Goal: Information Seeking & Learning: Learn about a topic

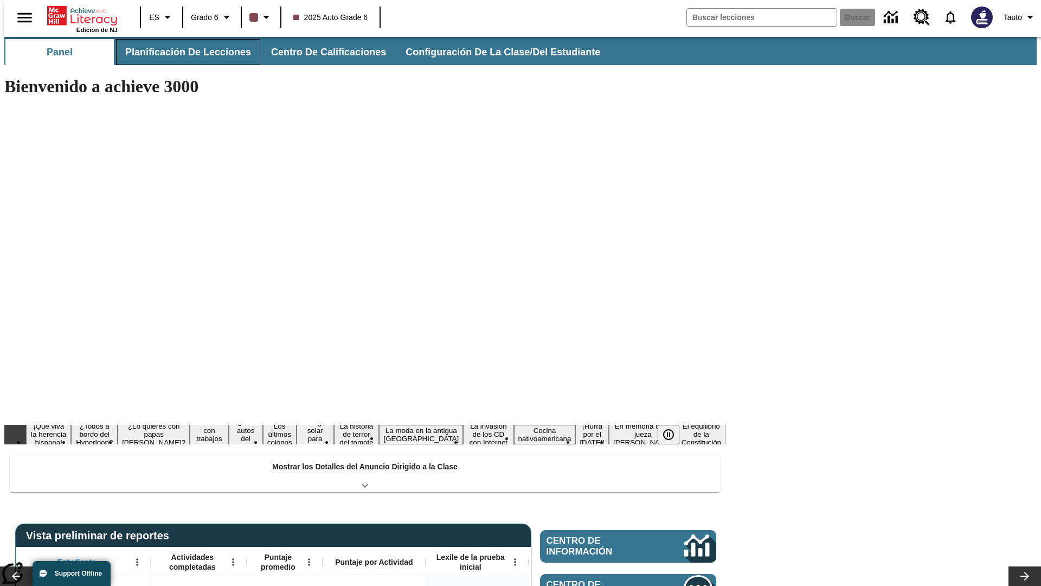
click at [182, 52] on span "Planificación de lecciones" at bounding box center [188, 52] width 126 height 12
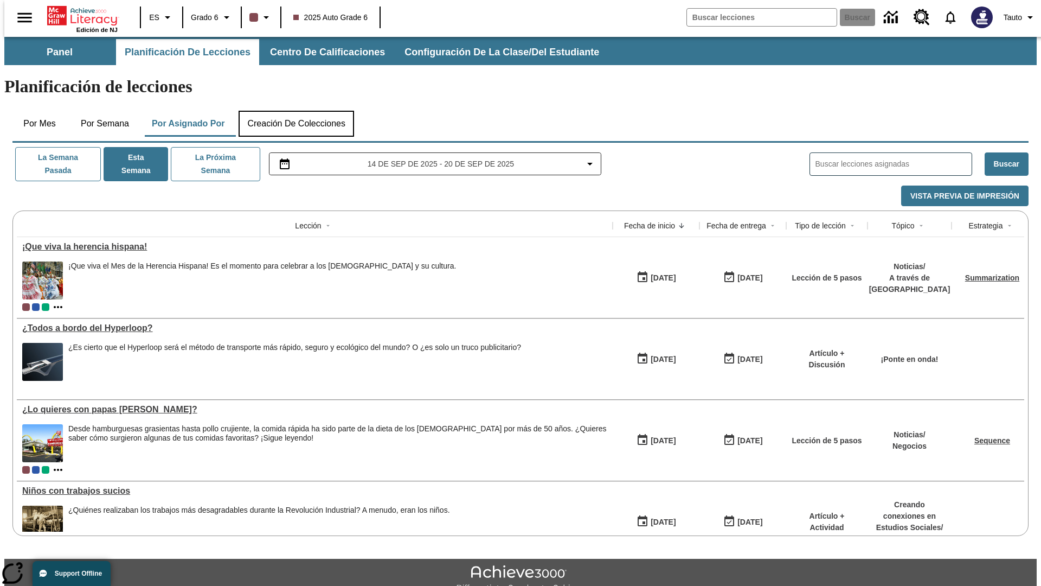
click at [296, 111] on button "Creación de colecciones" at bounding box center [297, 124] width 116 height 26
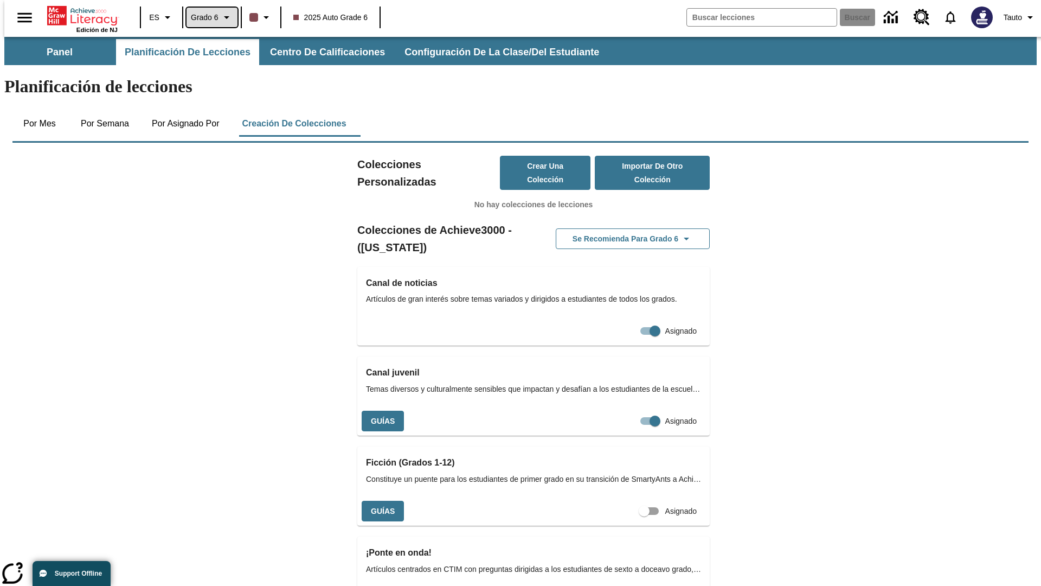
click at [208, 17] on span "Grado 6" at bounding box center [205, 17] width 28 height 11
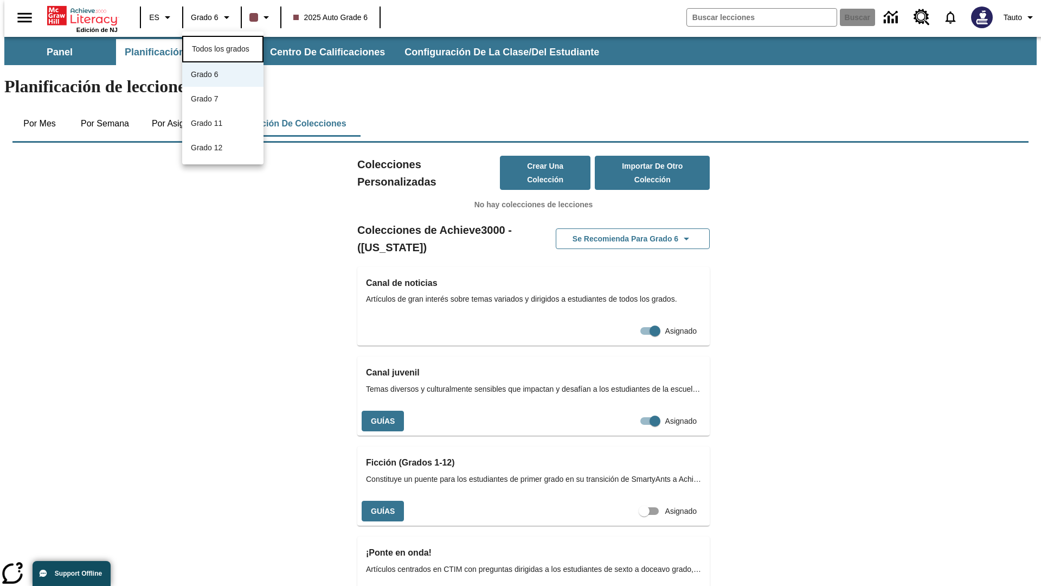
click at [223, 48] on span "Todos los grados" at bounding box center [220, 48] width 57 height 9
